Goal: Task Accomplishment & Management: Use online tool/utility

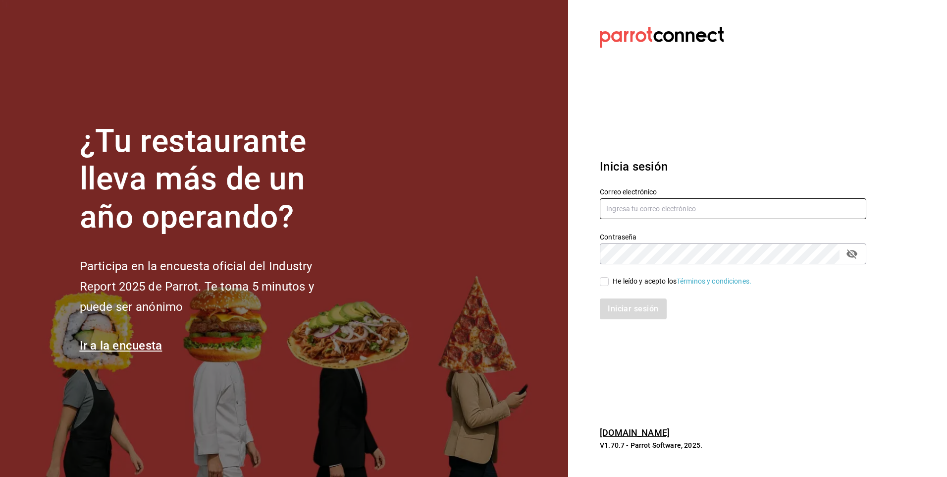
click at [695, 204] on input "text" at bounding box center [733, 208] width 267 height 21
type input "[EMAIL_ADDRESS][DOMAIN_NAME]"
click at [604, 279] on input "He leído y acepto los Términos y condiciones." at bounding box center [604, 281] width 9 height 9
checkbox input "true"
click at [631, 309] on button "Iniciar sesión" at bounding box center [633, 308] width 67 height 21
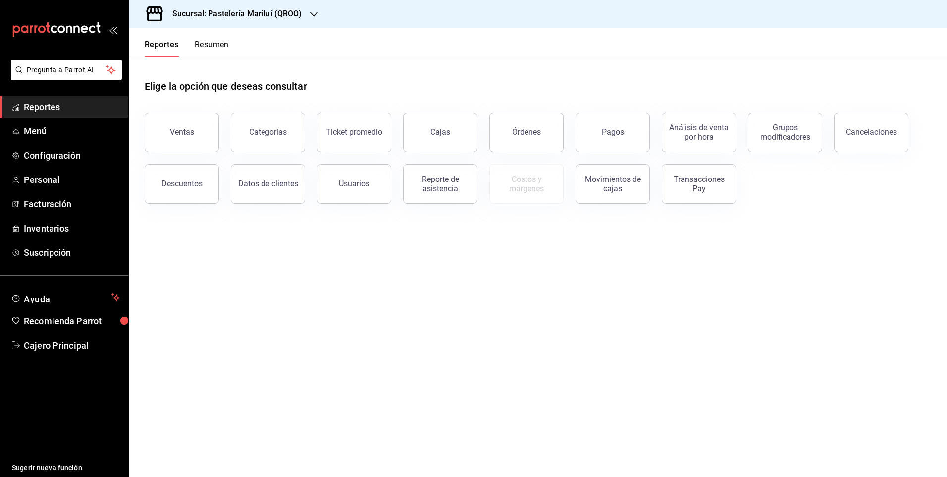
drag, startPoint x: 620, startPoint y: 133, endPoint x: 594, endPoint y: 139, distance: 27.3
click at [621, 133] on div "Pagos" at bounding box center [613, 131] width 22 height 9
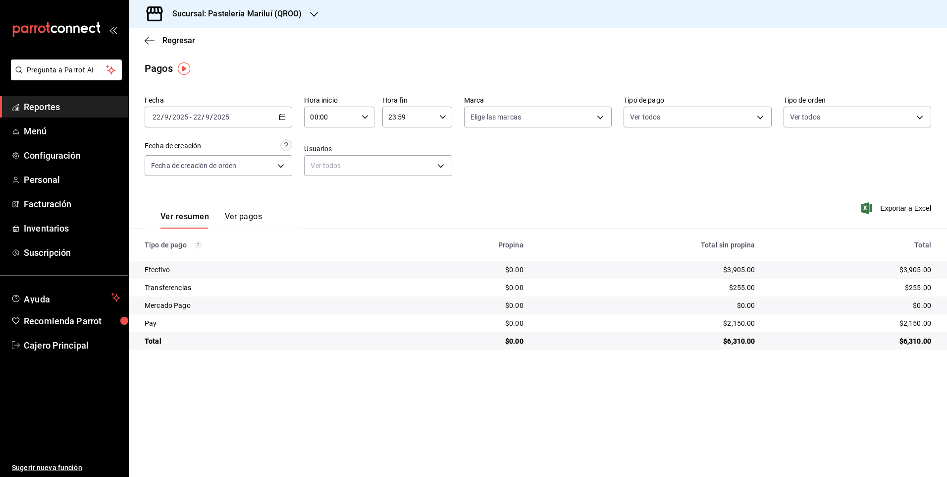
click at [282, 115] on \(Stroke\) "button" at bounding box center [282, 116] width 6 height 5
click at [203, 253] on span "Rango de fechas" at bounding box center [191, 258] width 77 height 10
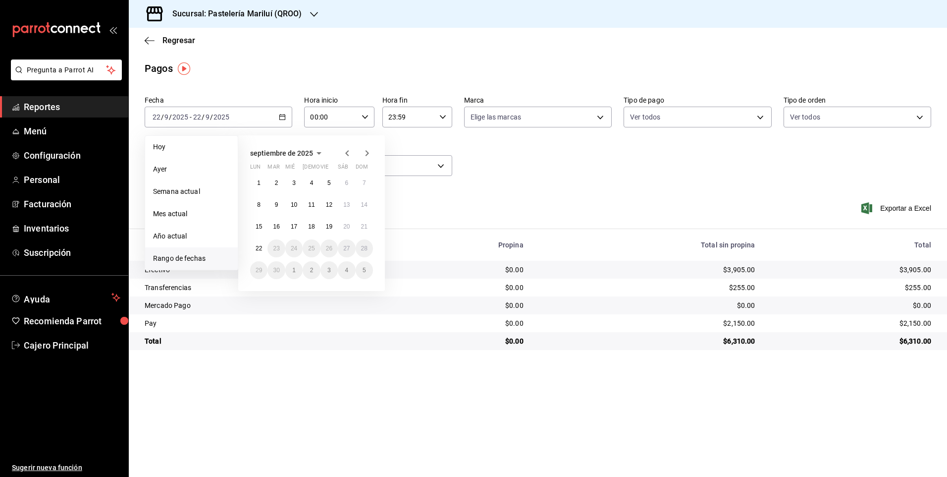
click at [347, 152] on icon "button" at bounding box center [346, 153] width 3 height 6
click at [295, 224] on abbr "13" at bounding box center [294, 226] width 6 height 7
click at [325, 224] on button "15" at bounding box center [329, 227] width 17 height 18
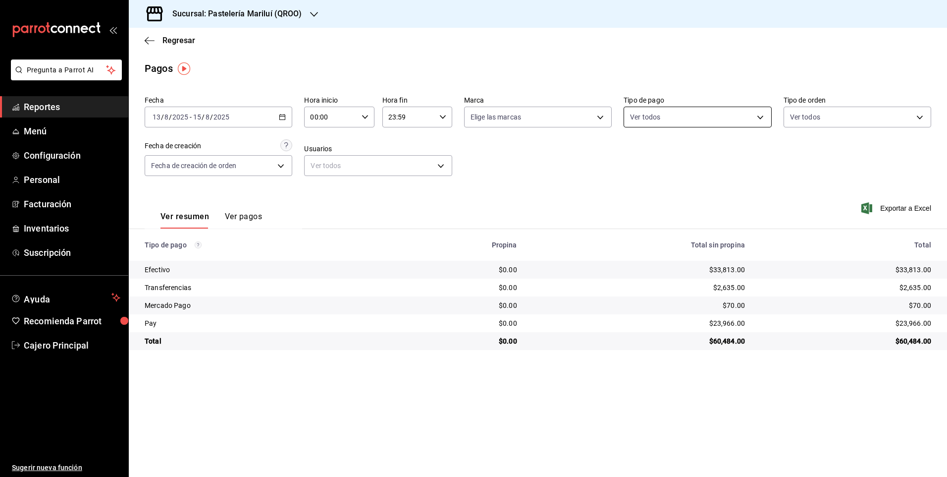
click at [667, 111] on body "Pregunta a Parrot AI Reportes Menú Configuración Personal Facturación Inventari…" at bounding box center [473, 238] width 947 height 477
click at [634, 257] on input "checkbox" at bounding box center [634, 255] width 9 height 9
checkbox input "true"
click at [276, 191] on div at bounding box center [473, 238] width 947 height 477
click at [246, 213] on button "Ver pagos" at bounding box center [243, 220] width 37 height 17
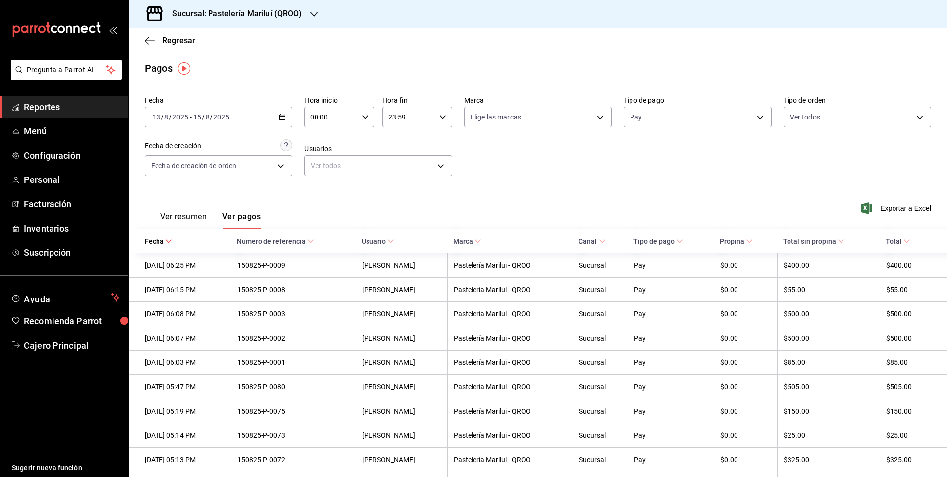
click at [274, 239] on span "Número de referencia" at bounding box center [275, 241] width 77 height 8
click at [314, 244] on span "Número de referencia" at bounding box center [275, 241] width 77 height 8
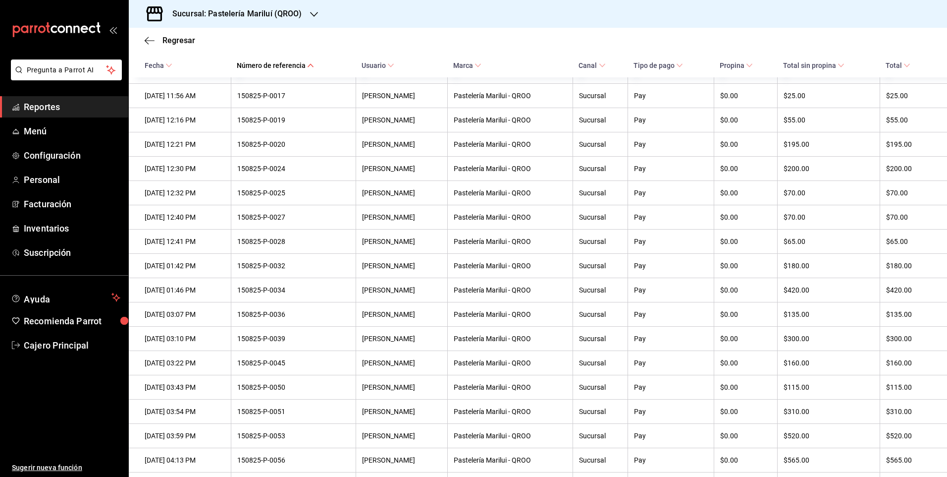
scroll to position [1428, 0]
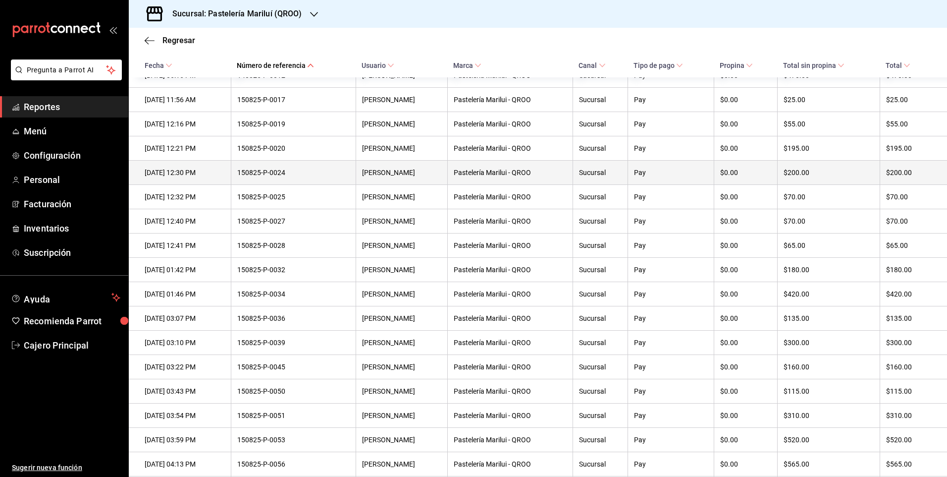
click at [306, 185] on th "150825-P-0024" at bounding box center [293, 173] width 125 height 24
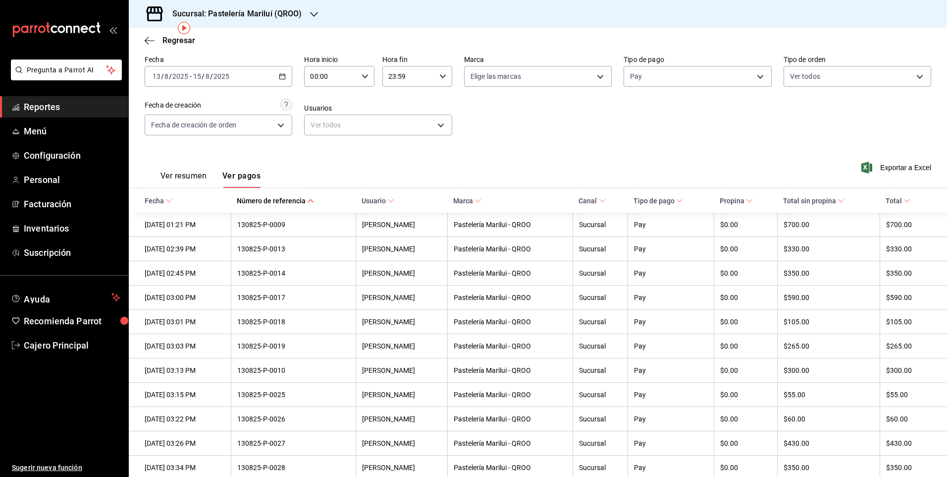
scroll to position [0, 0]
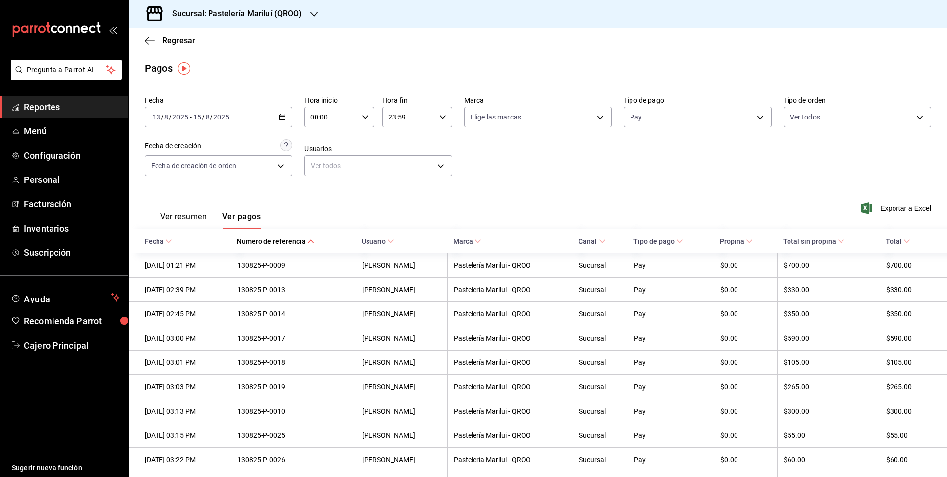
click at [239, 118] on div "[DATE] [DATE] - [DATE] [DATE]" at bounding box center [219, 117] width 148 height 21
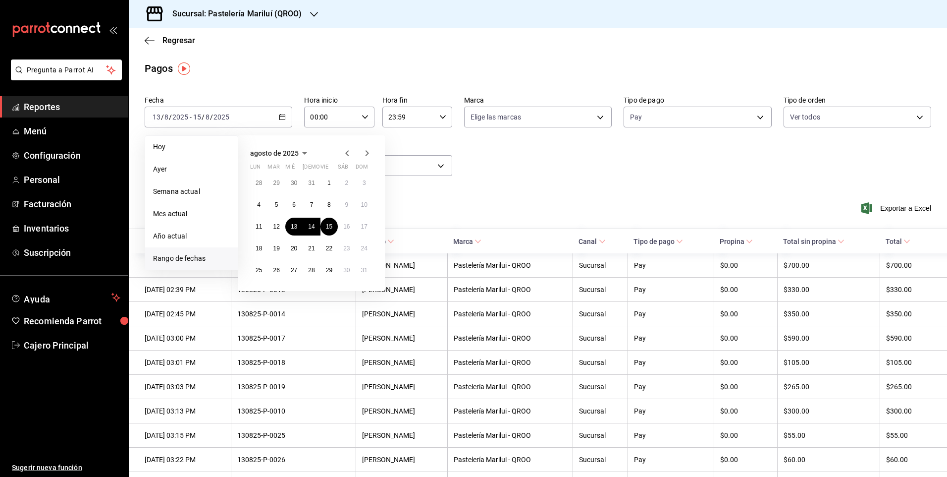
click at [205, 258] on span "Rango de fechas" at bounding box center [191, 258] width 77 height 10
click at [277, 247] on abbr "19" at bounding box center [276, 248] width 6 height 7
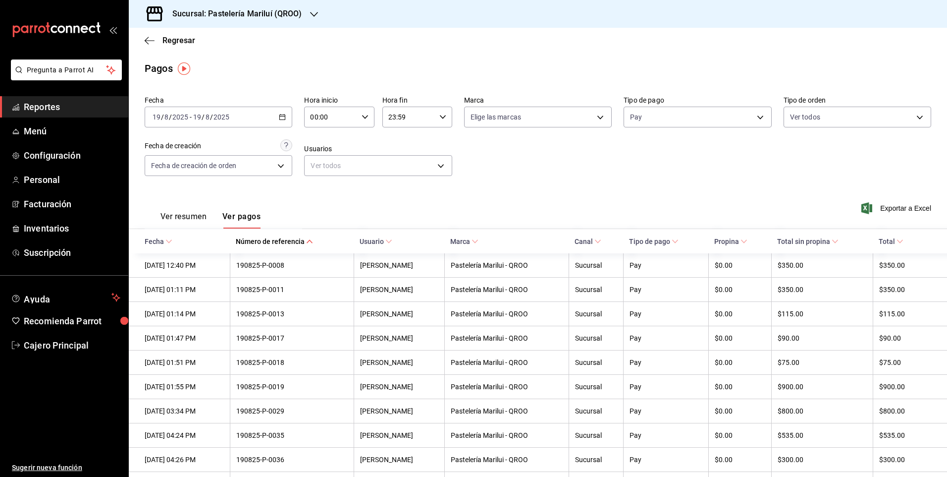
click at [308, 240] on span "Número de referencia" at bounding box center [274, 241] width 77 height 8
click at [654, 117] on body "Pregunta a Parrot AI Reportes Menú Configuración Personal Facturación Inventari…" at bounding box center [473, 238] width 947 height 477
click at [655, 178] on li "Efectivo" at bounding box center [692, 188] width 145 height 22
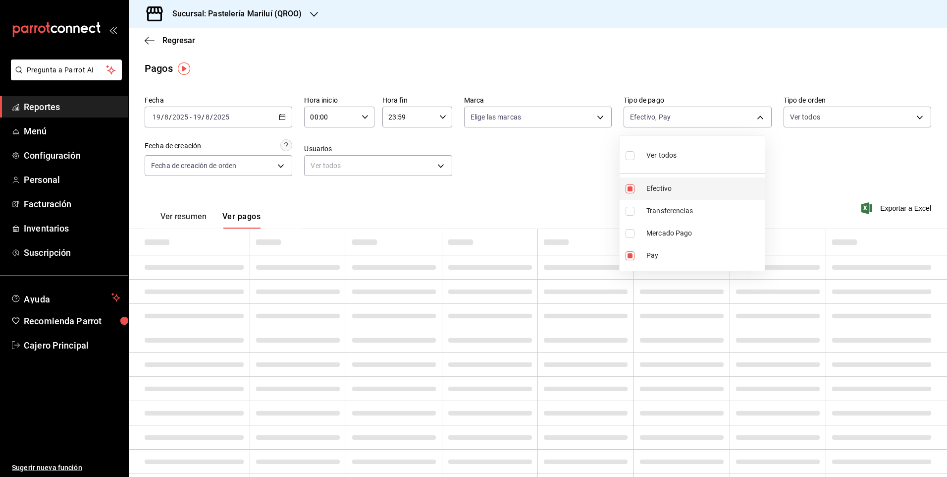
type input "678aee18-df42-4cb5-85d2-05bf1b4211ad,8a81d444-f2c7-4f7c-a8ee-20a397658b75"
checkbox input "true"
click at [500, 168] on div at bounding box center [473, 238] width 947 height 477
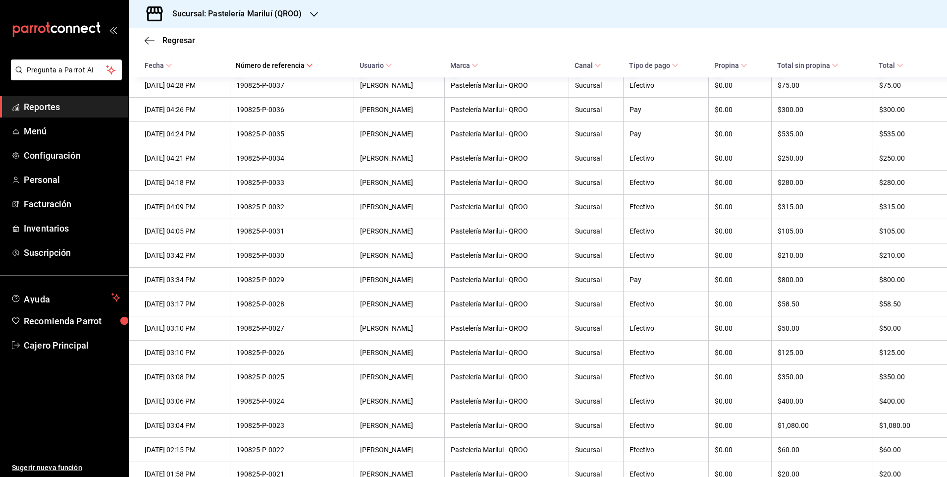
scroll to position [1230, 0]
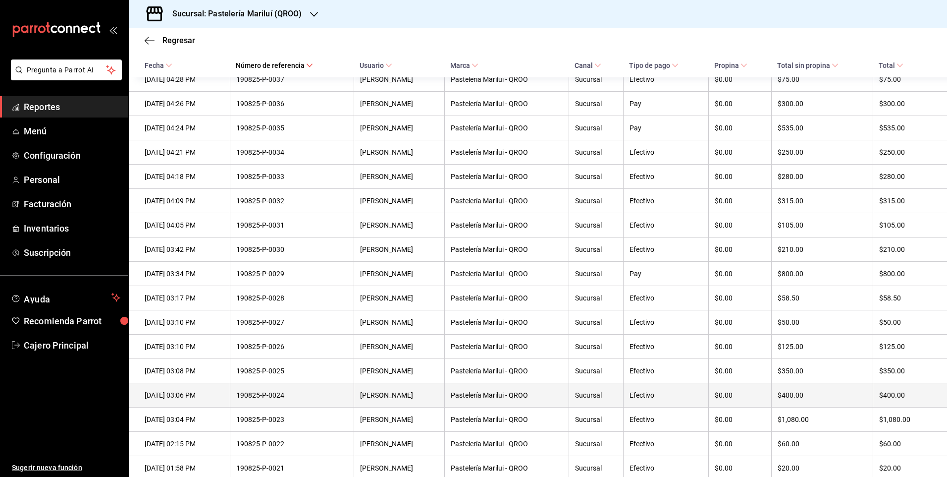
click at [319, 407] on th "190825-P-0024" at bounding box center [292, 395] width 124 height 24
